Goal: Information Seeking & Learning: Learn about a topic

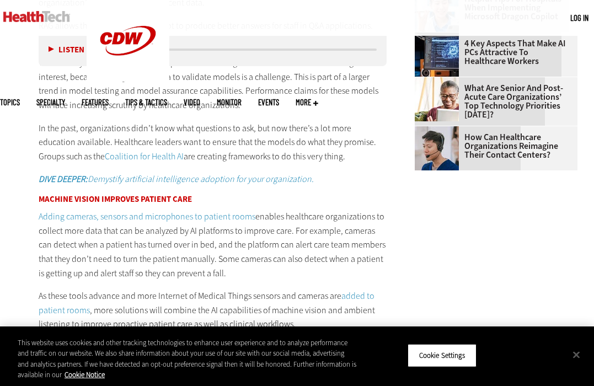
scroll to position [1287, 0]
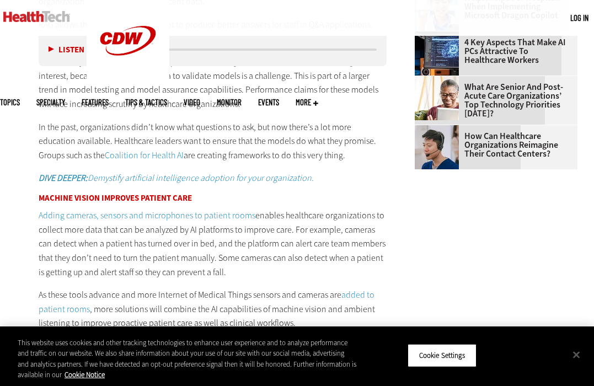
click at [174, 209] on link "Adding cameras, sensors and microphones to patient rooms" at bounding box center [147, 215] width 217 height 12
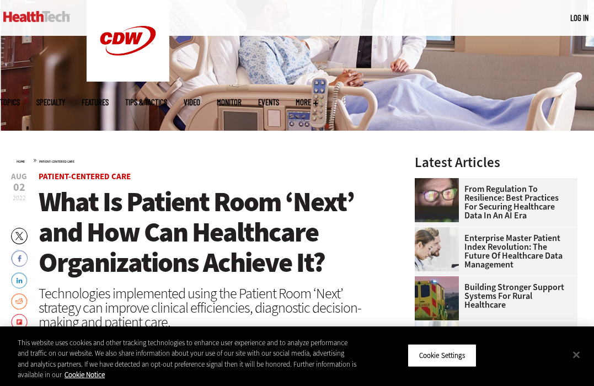
scroll to position [174, 0]
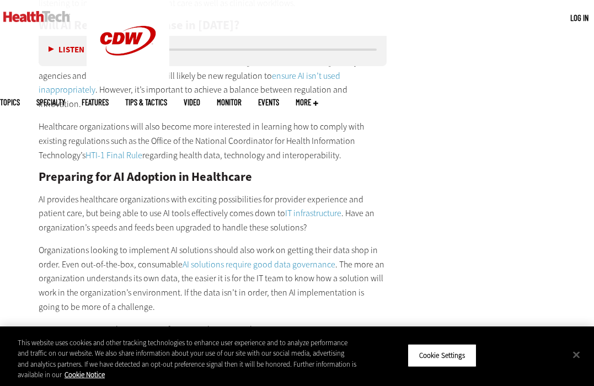
scroll to position [1613, 0]
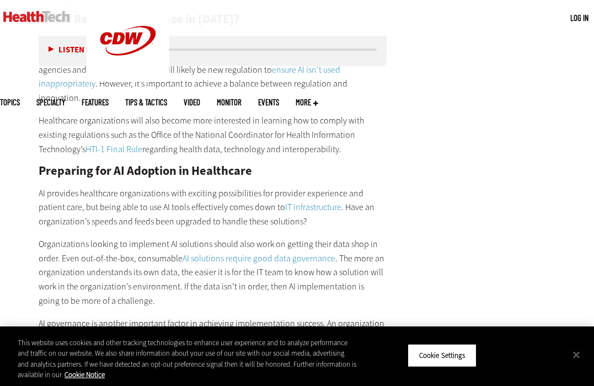
click at [85, 143] on link "HTI-1 Final Rule" at bounding box center [113, 149] width 57 height 12
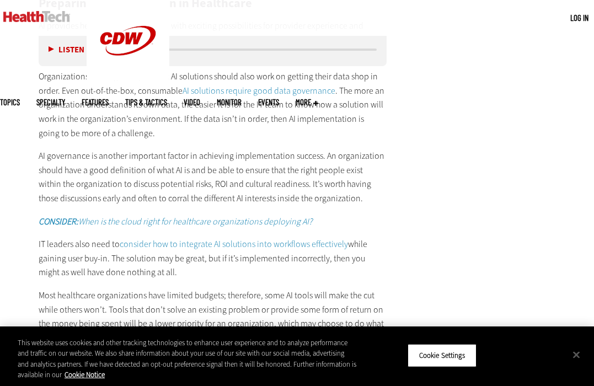
scroll to position [1785, 0]
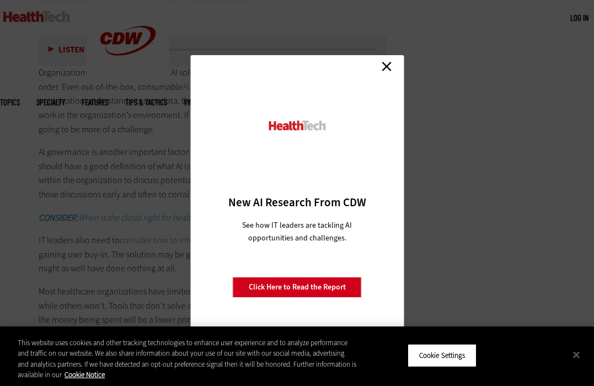
click at [387, 66] on link "Close" at bounding box center [386, 66] width 17 height 17
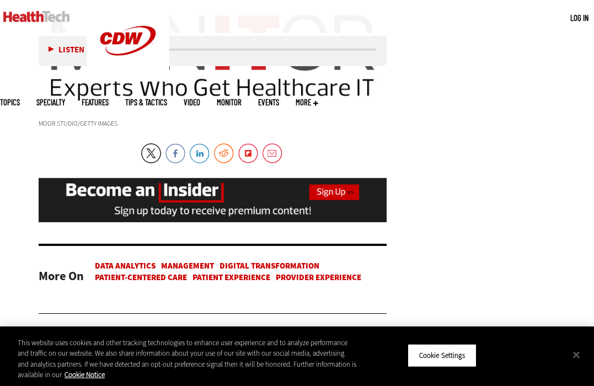
scroll to position [2288, 0]
